Goal: Information Seeking & Learning: Learn about a topic

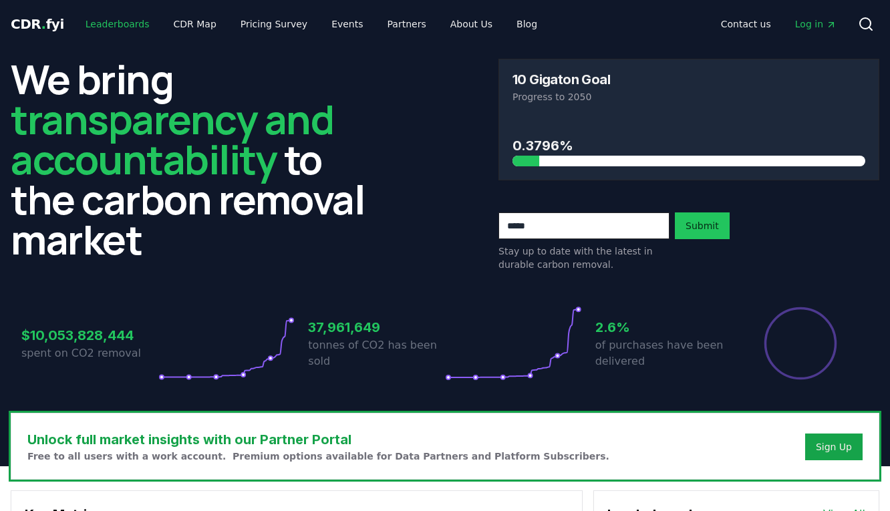
click at [121, 30] on link "Leaderboards" at bounding box center [118, 24] width 86 height 24
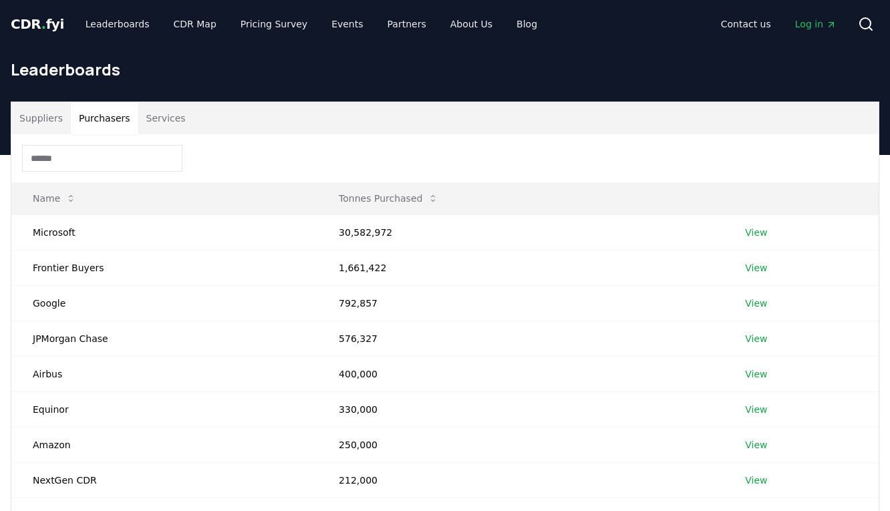
click at [104, 121] on button "Purchasers" at bounding box center [104, 118] width 67 height 32
click at [69, 235] on td "Microsoft" at bounding box center [164, 231] width 306 height 35
click at [758, 228] on link "View" at bounding box center [756, 232] width 22 height 13
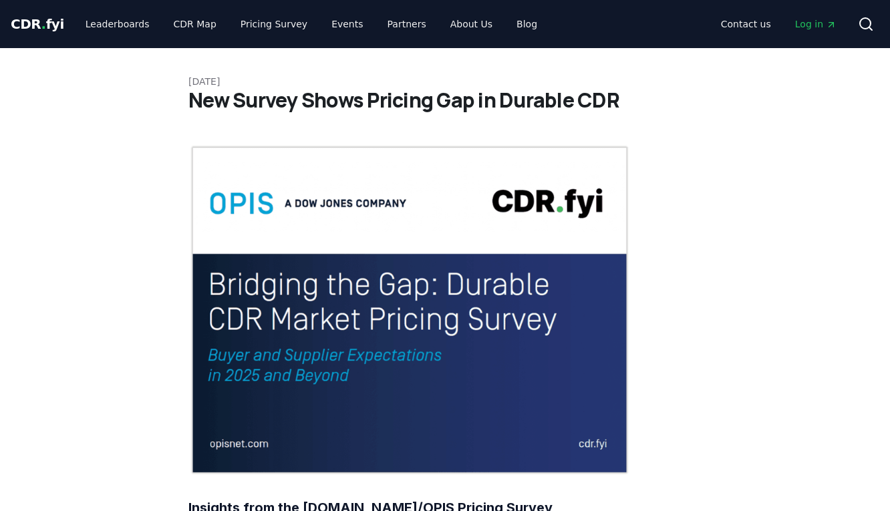
scroll to position [587, 0]
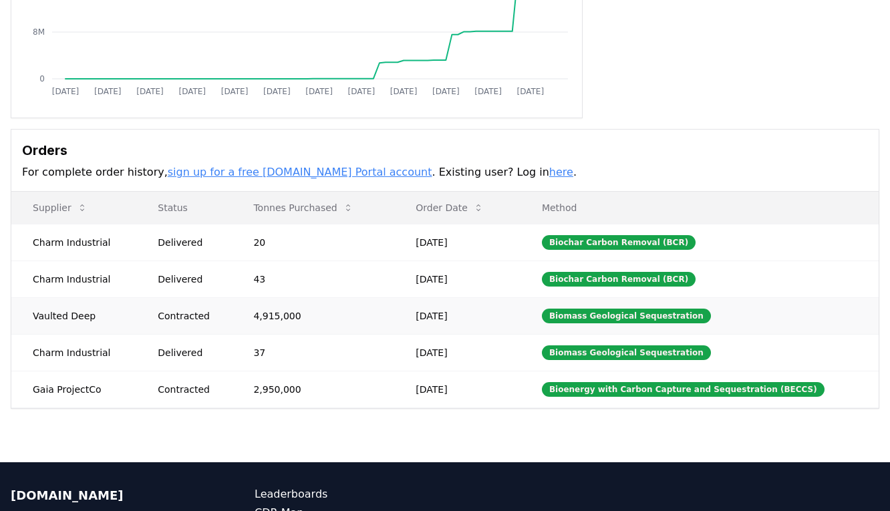
scroll to position [289, 0]
